Goal: Find specific page/section: Find specific page/section

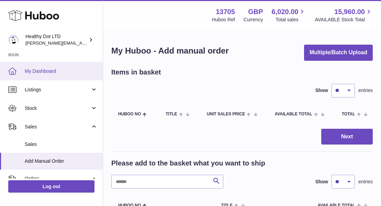
click at [46, 71] on span "My Dashboard" at bounding box center [61, 71] width 73 height 7
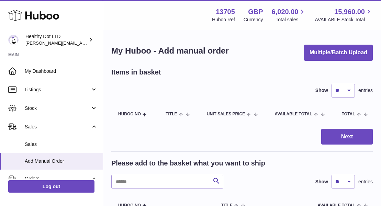
scroll to position [29, 0]
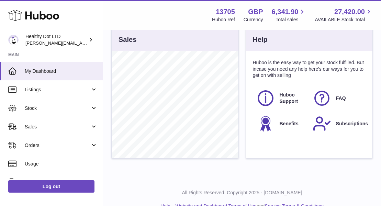
scroll to position [251, 0]
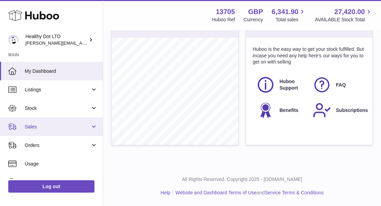
click at [44, 128] on span "Sales" at bounding box center [58, 127] width 66 height 7
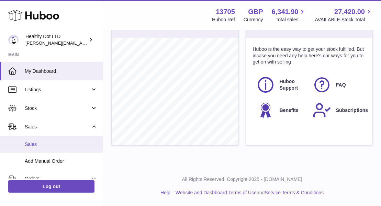
click at [38, 141] on span "Sales" at bounding box center [61, 144] width 73 height 7
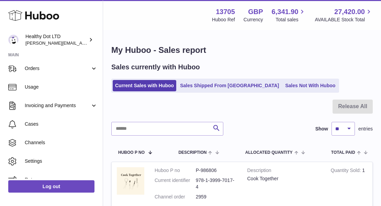
scroll to position [121, 0]
